Goal: Information Seeking & Learning: Learn about a topic

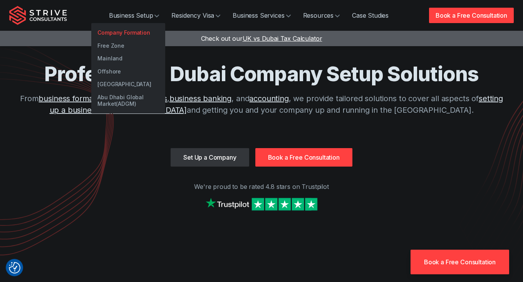
click at [147, 32] on link "Company Formation" at bounding box center [128, 32] width 74 height 13
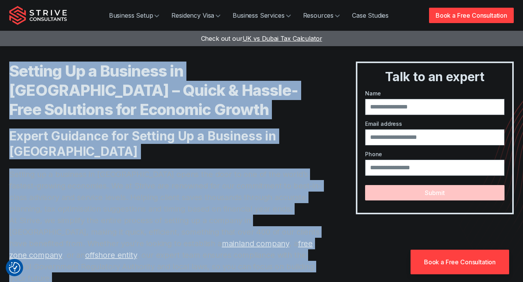
drag, startPoint x: 7, startPoint y: 67, endPoint x: 252, endPoint y: 255, distance: 308.5
click at [252, 255] on div "Setting Up a Business in Dubai – Quick & Hassle-Free Solutions for Economic Gro…" at bounding box center [261, 172] width 523 height 345
copy div "Setting Up a Business in Dubai – Quick & Hassle-Free Solutions for Economic Gro…"
